Goal: Task Accomplishment & Management: Manage account settings

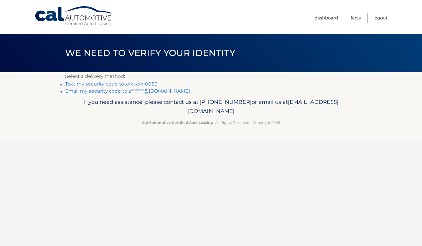
click at [108, 83] on link "Text my security code to xxx-xxx-0050" at bounding box center [111, 84] width 92 height 6
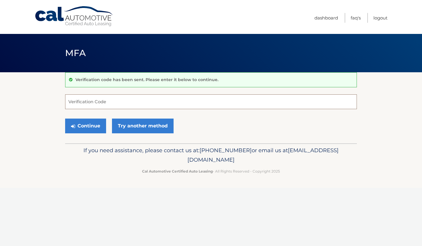
click at [71, 100] on input "Verification Code" at bounding box center [211, 101] width 292 height 15
type input "814337"
click at [85, 125] on button "Continue" at bounding box center [85, 125] width 41 height 15
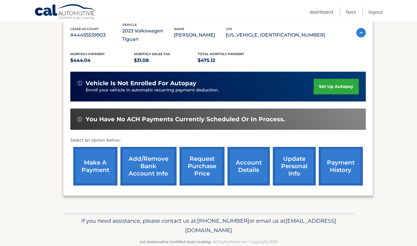
scroll to position [111, 0]
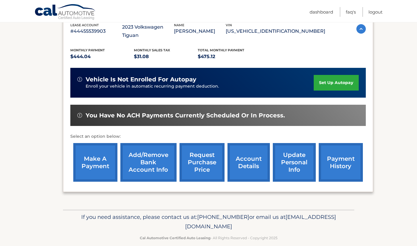
click at [247, 150] on link "account details" at bounding box center [249, 162] width 42 height 39
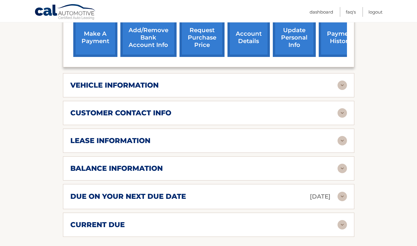
scroll to position [247, 0]
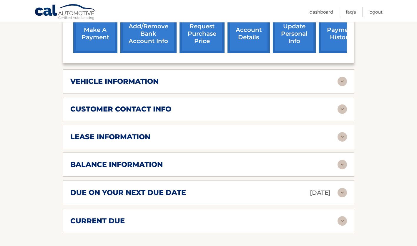
click at [342, 80] on img at bounding box center [342, 81] width 9 height 9
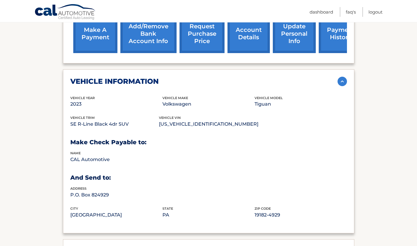
click at [342, 80] on img at bounding box center [342, 81] width 9 height 9
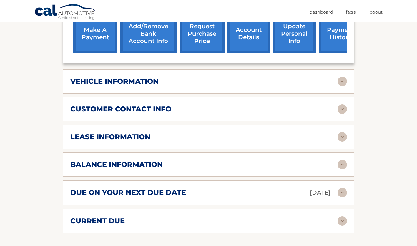
click at [343, 138] on img at bounding box center [342, 136] width 9 height 9
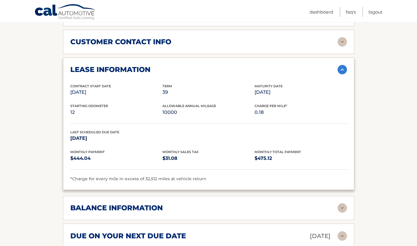
scroll to position [318, 0]
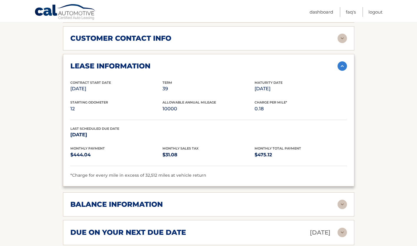
click at [342, 63] on img at bounding box center [342, 65] width 9 height 9
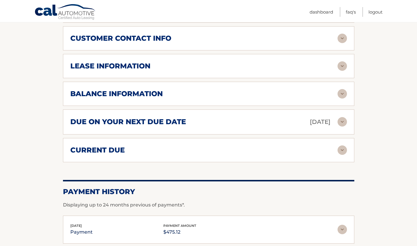
click at [341, 65] on img at bounding box center [342, 65] width 9 height 9
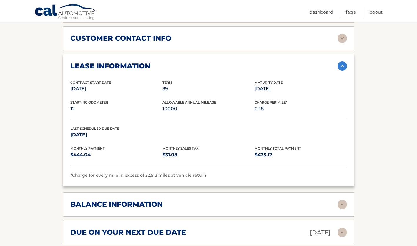
click at [341, 65] on img at bounding box center [342, 65] width 9 height 9
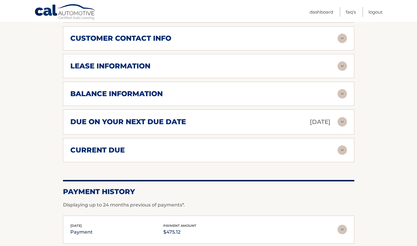
click at [343, 92] on img at bounding box center [342, 93] width 9 height 9
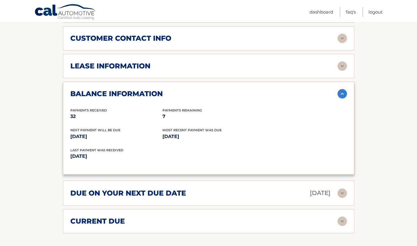
click at [343, 93] on img at bounding box center [342, 93] width 9 height 9
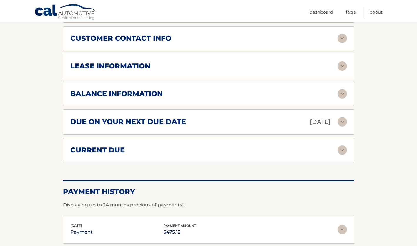
click at [382, 138] on section "Account Details | #44455539903 Back to Dashboard Manage Your Lease lease accoun…" at bounding box center [208, 21] width 417 height 535
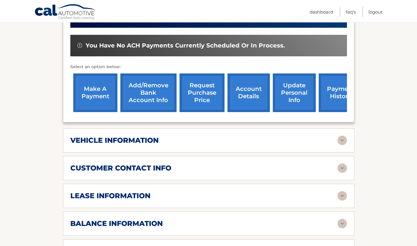
scroll to position [188, 0]
click at [201, 89] on link "request purchase price" at bounding box center [202, 92] width 45 height 39
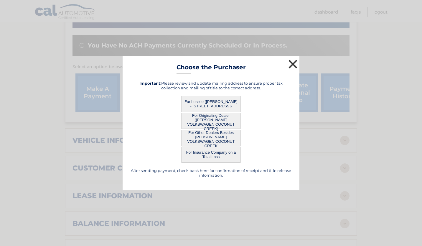
click at [293, 61] on button "×" at bounding box center [293, 64] width 12 height 12
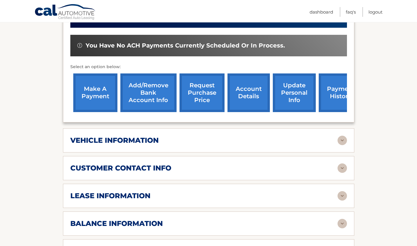
scroll to position [0, 0]
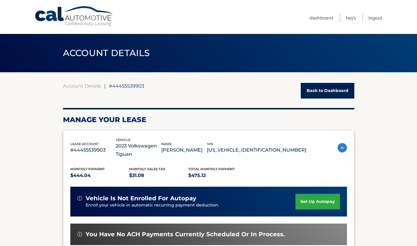
click at [375, 17] on link "Logout" at bounding box center [376, 18] width 14 height 10
